Goal: Navigation & Orientation: Find specific page/section

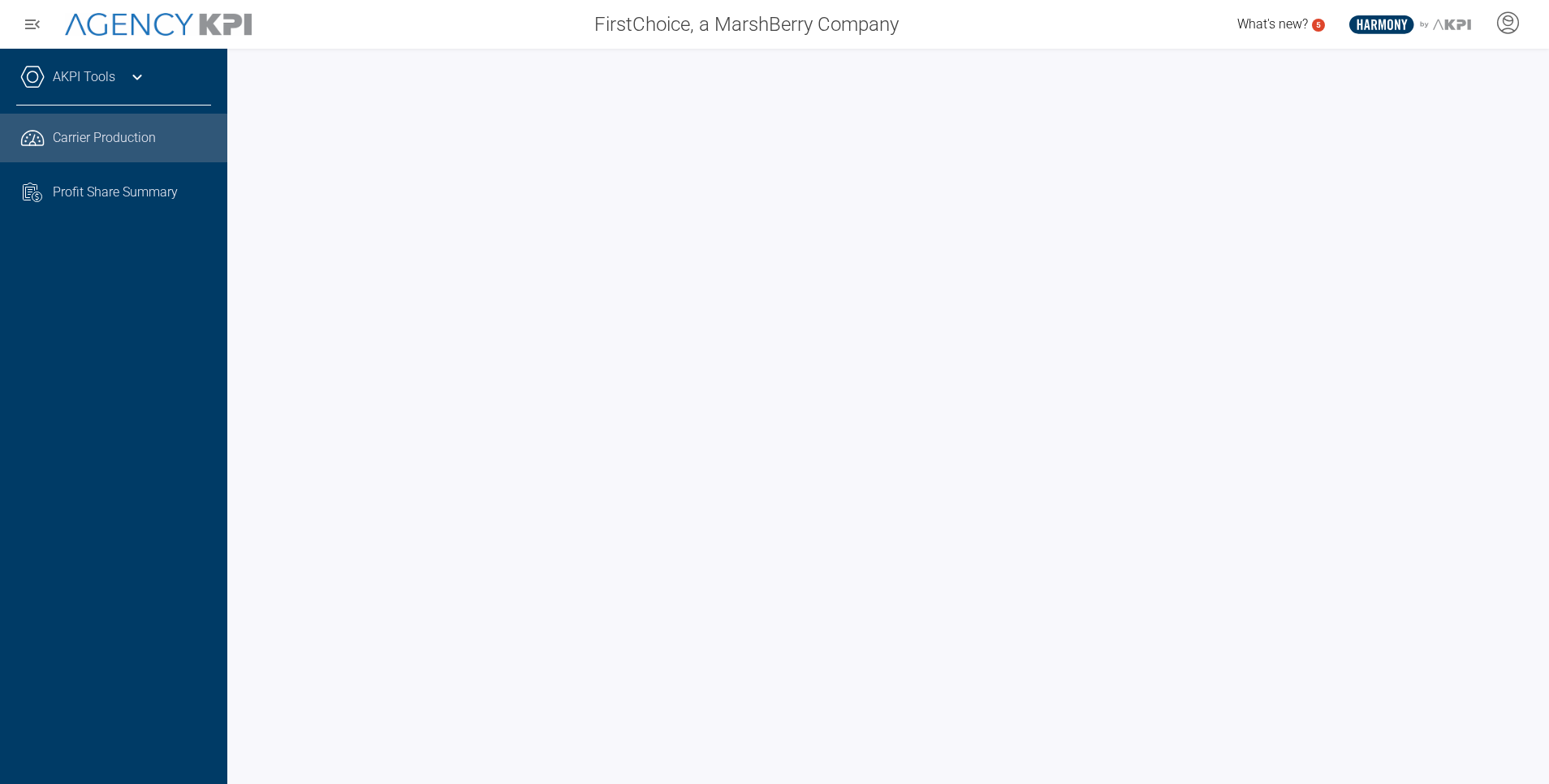
click at [235, 231] on div at bounding box center [888, 416] width 1321 height 735
